Goal: Information Seeking & Learning: Learn about a topic

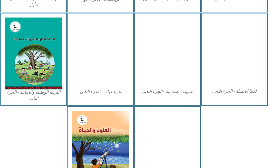
scroll to position [292, 0]
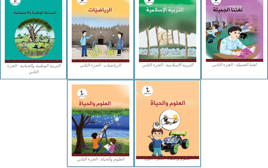
click at [156, 107] on img at bounding box center [167, 120] width 63 height 78
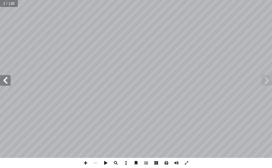
click at [5, 85] on span at bounding box center [5, 80] width 11 height 11
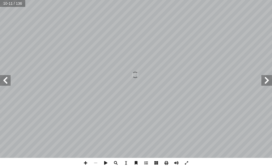
click at [5, 85] on span at bounding box center [5, 80] width 11 height 11
click at [5, 78] on span at bounding box center [5, 80] width 11 height 11
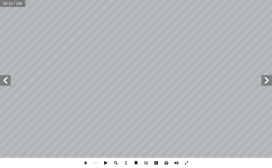
click at [3, 82] on span at bounding box center [5, 80] width 11 height 11
click at [6, 85] on span at bounding box center [5, 80] width 11 height 11
click at [87, 163] on span at bounding box center [85, 163] width 10 height 10
